Goal: Task Accomplishment & Management: Manage account settings

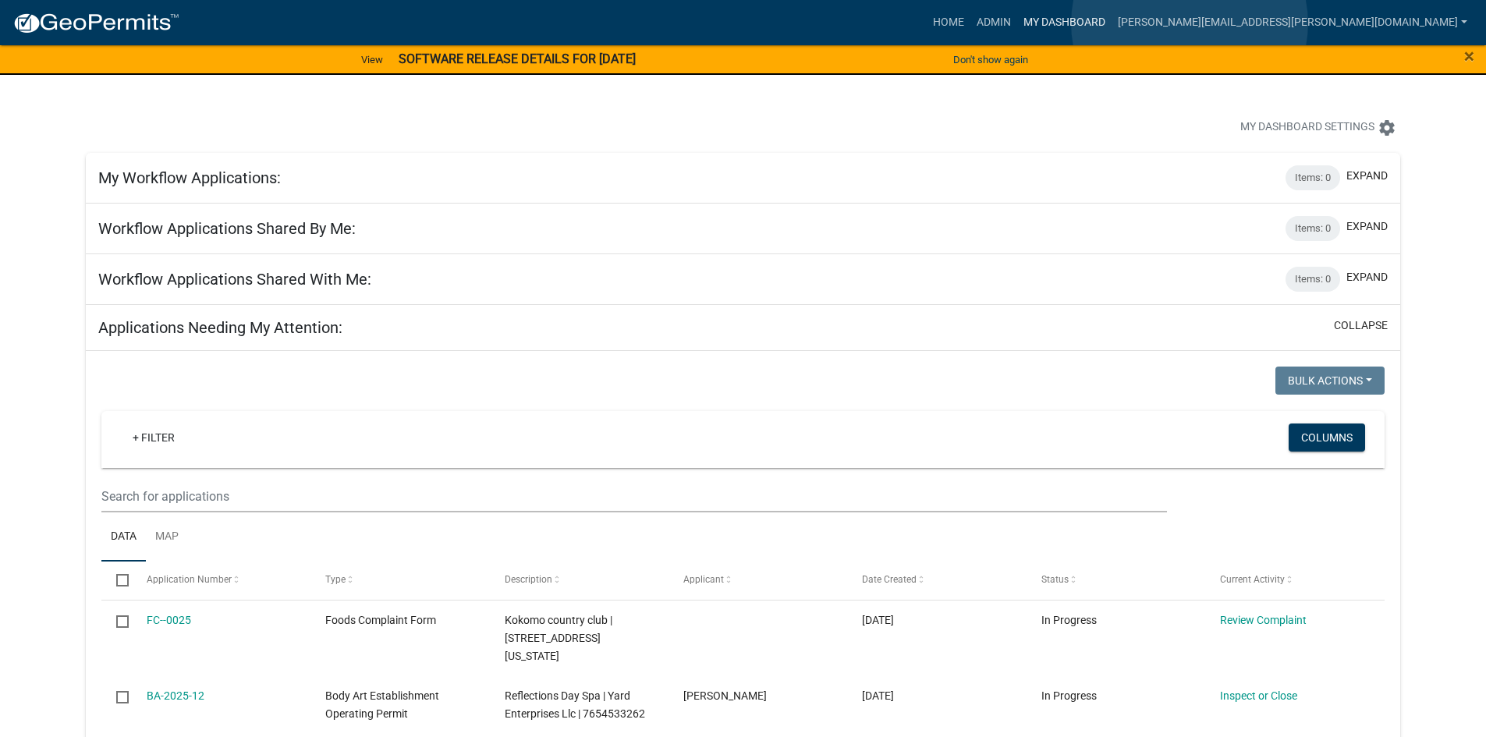
click at [1112, 23] on link "My Dashboard" at bounding box center [1064, 23] width 94 height 30
click at [1017, 22] on link "Admin" at bounding box center [993, 23] width 47 height 30
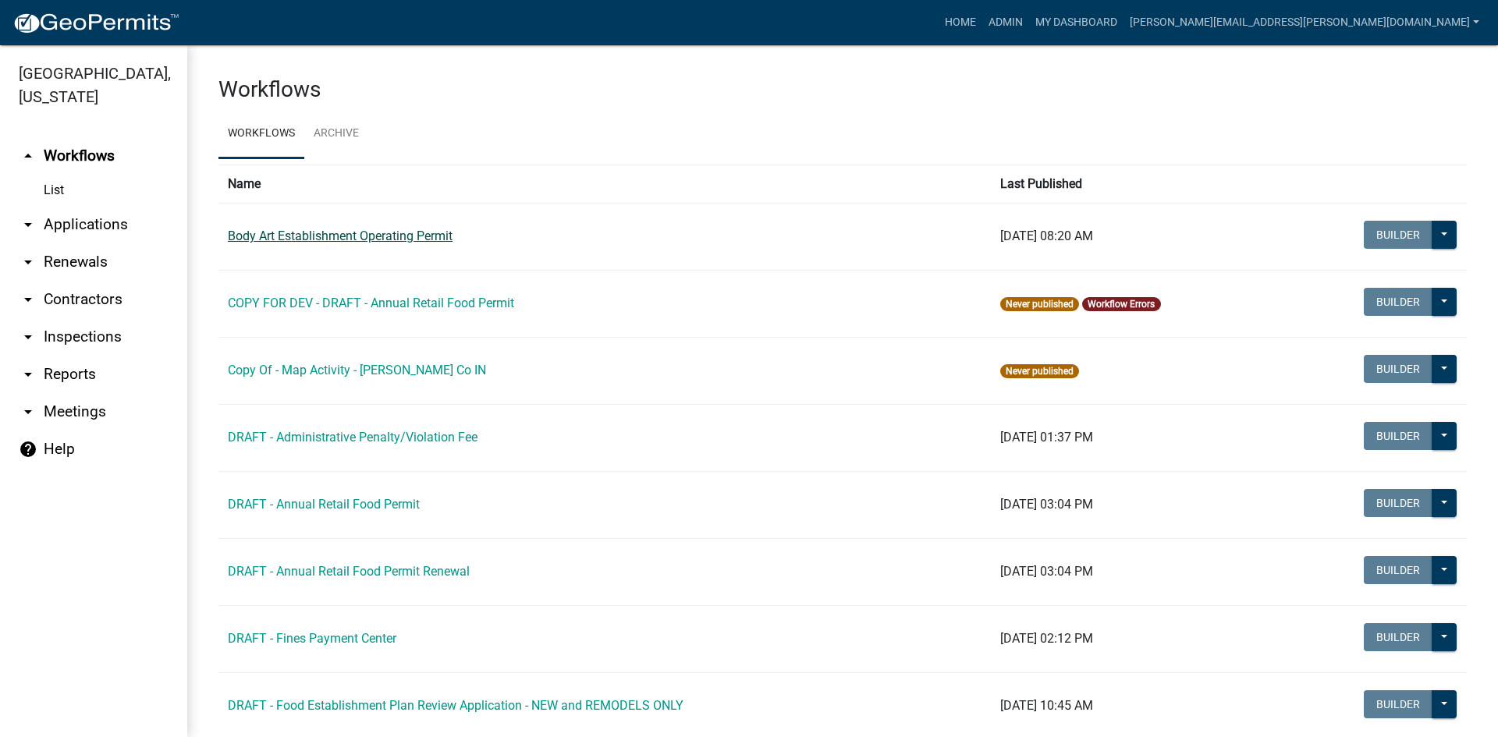
click at [353, 234] on link "Body Art Establishment Operating Permit" at bounding box center [340, 236] width 225 height 15
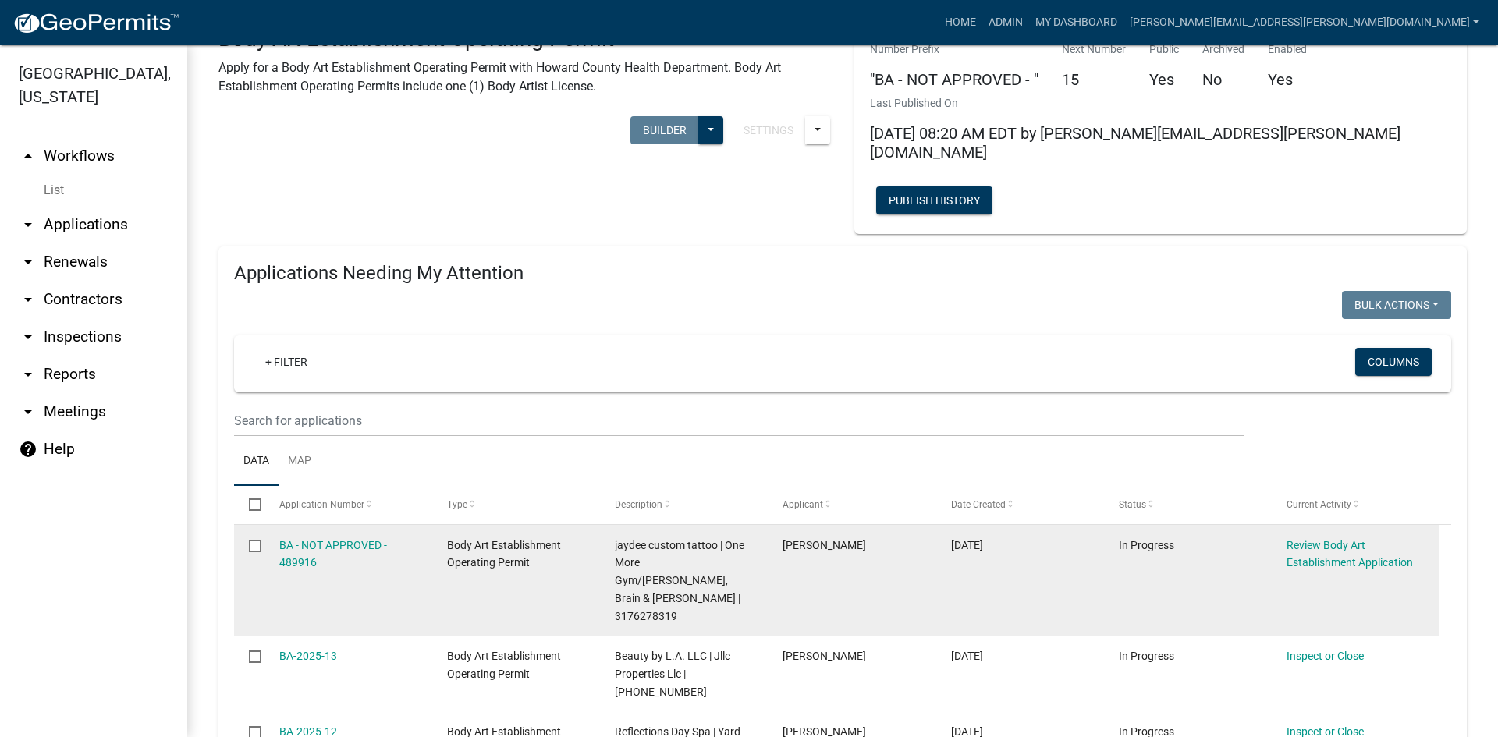
scroll to position [78, 0]
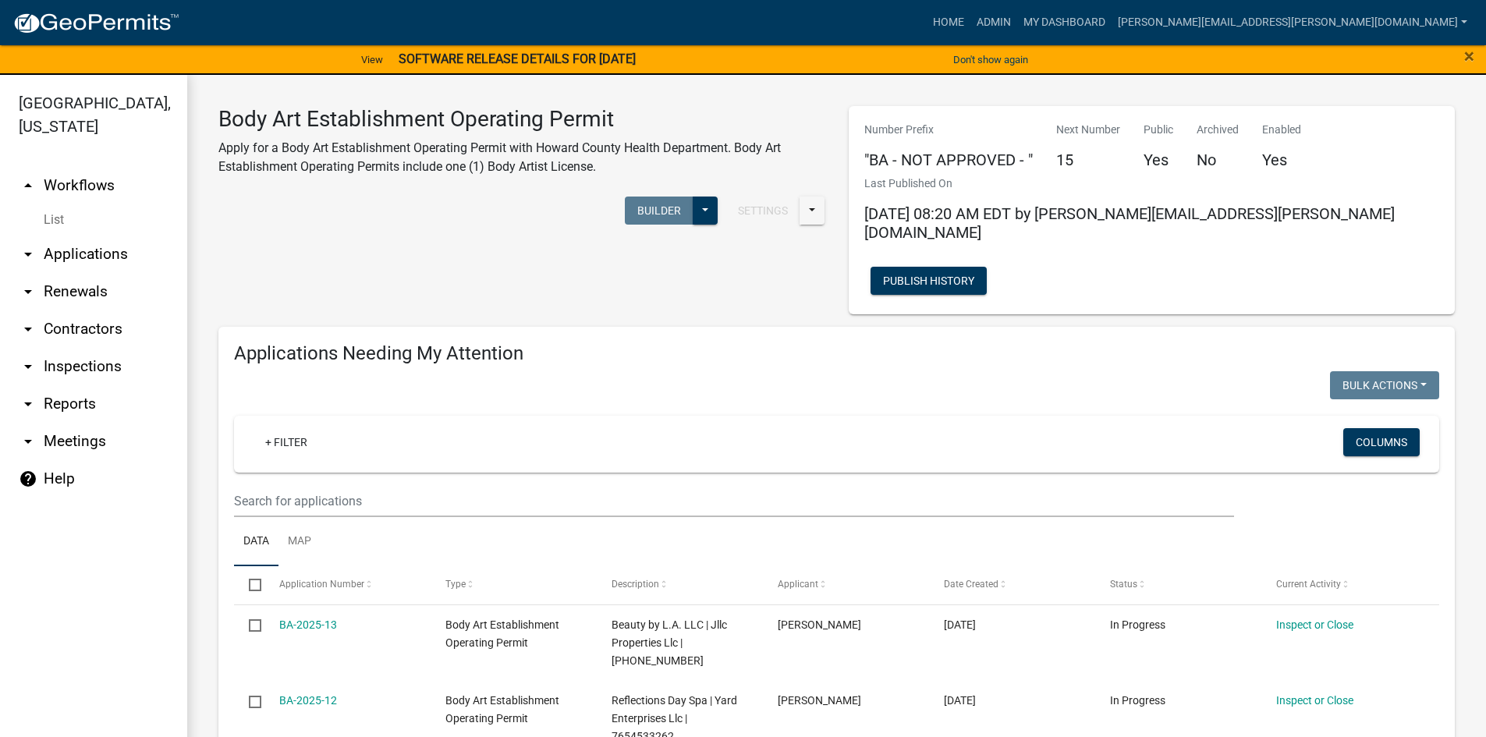
scroll to position [1326, 0]
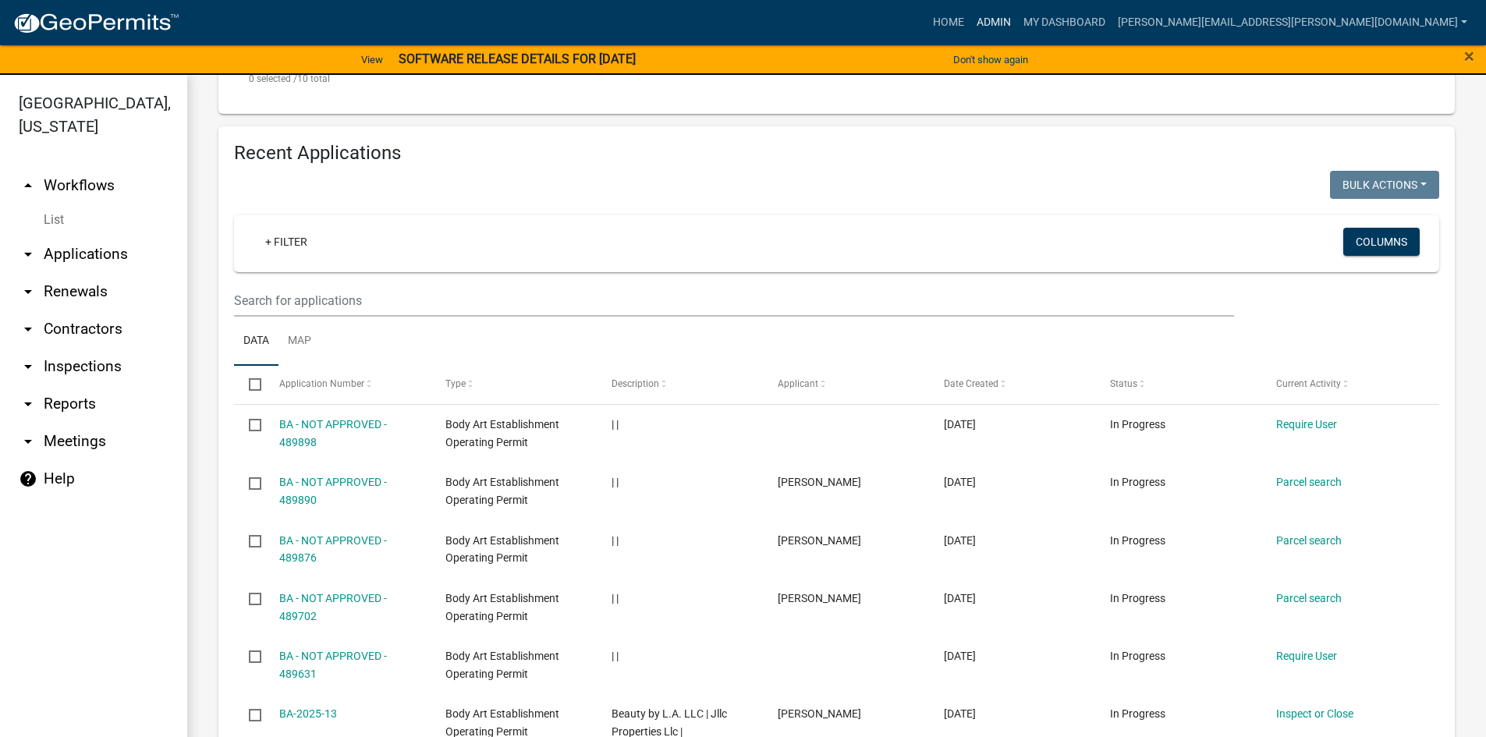
click at [1017, 20] on link "Admin" at bounding box center [993, 23] width 47 height 30
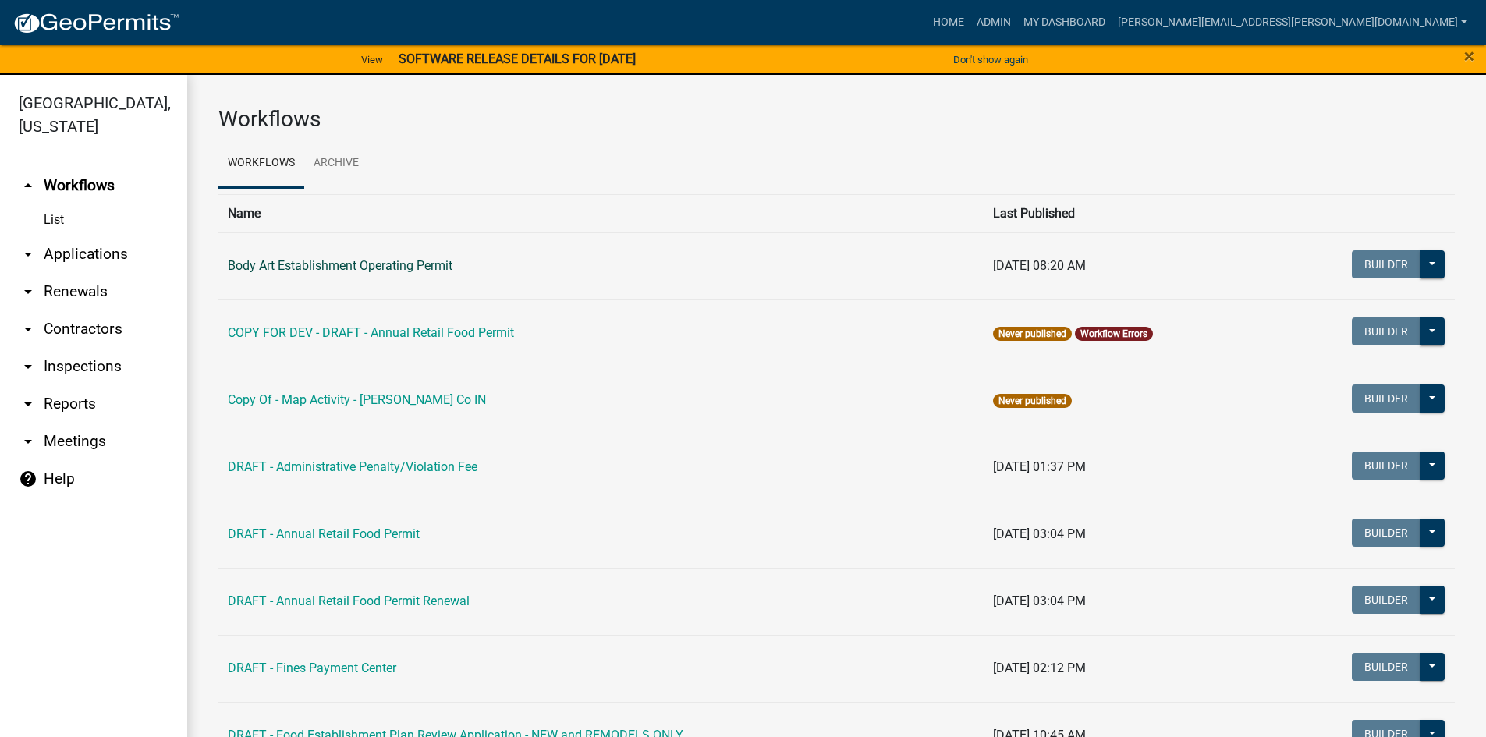
click at [367, 266] on link "Body Art Establishment Operating Permit" at bounding box center [340, 265] width 225 height 15
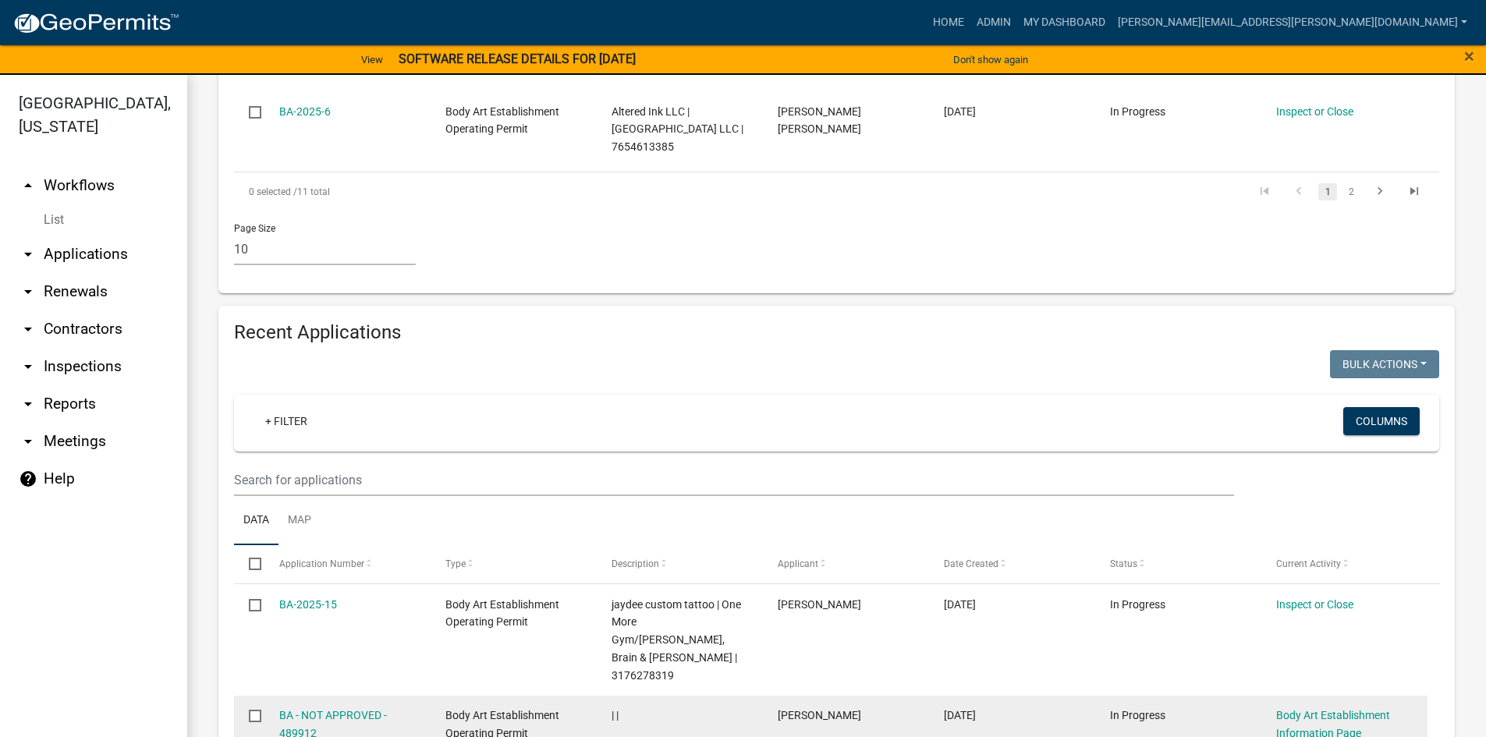
scroll to position [1326, 0]
